Goal: Information Seeking & Learning: Learn about a topic

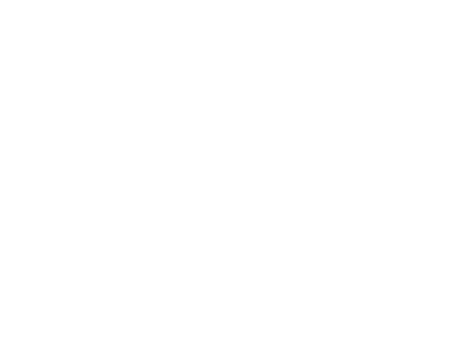
scroll to position [8, 0]
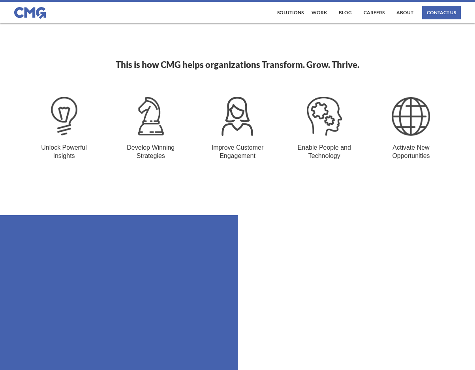
scroll to position [586, 0]
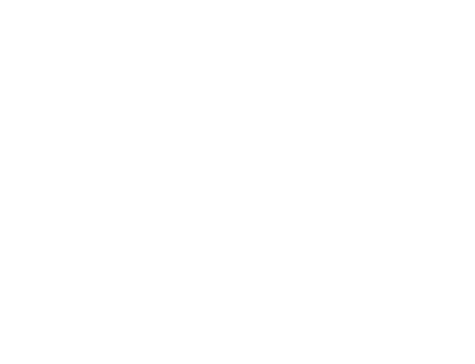
scroll to position [8, 0]
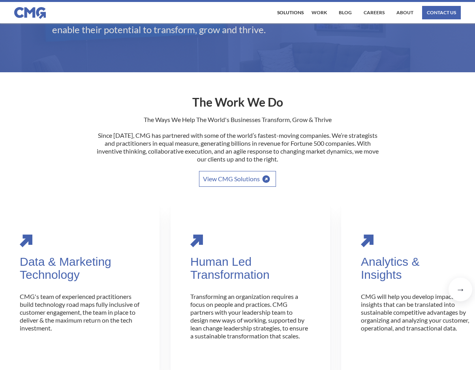
scroll to position [98, 0]
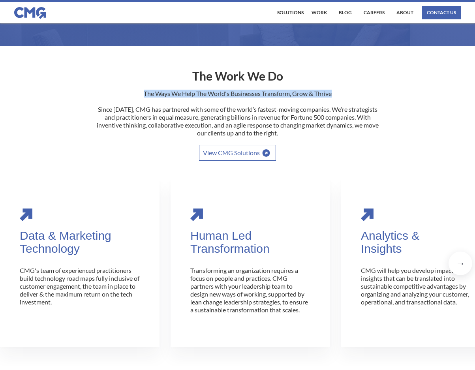
drag, startPoint x: 140, startPoint y: 95, endPoint x: 333, endPoint y: 86, distance: 192.5
click at [333, 86] on div "The Work We Do The Ways We Help The World's Businesses Transform, Grow & Thrive…" at bounding box center [237, 111] width 303 height 99
